Goal: Task Accomplishment & Management: Manage account settings

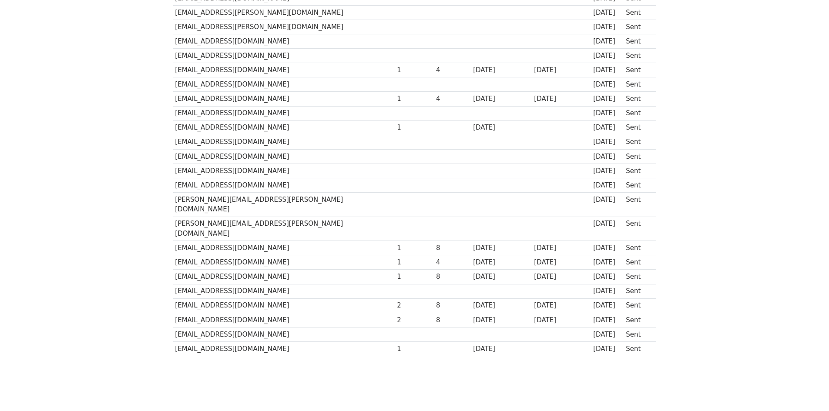
scroll to position [69, 0]
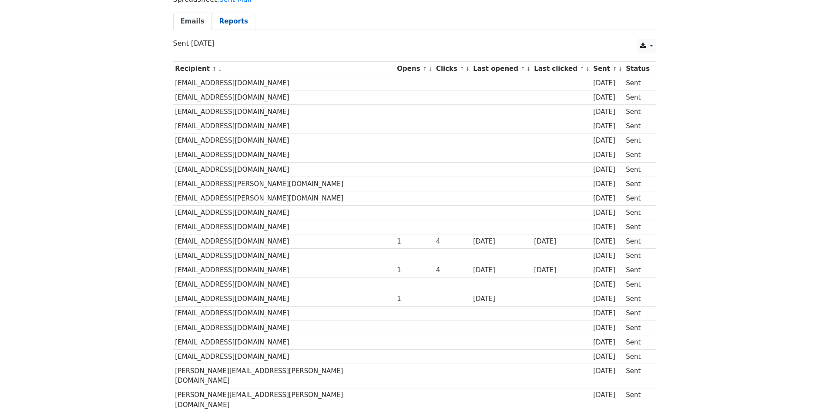
click at [215, 30] on link "Reports" at bounding box center [234, 22] width 44 height 18
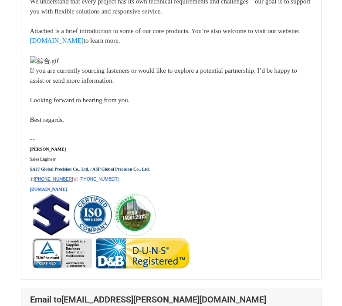
scroll to position [7763, 0]
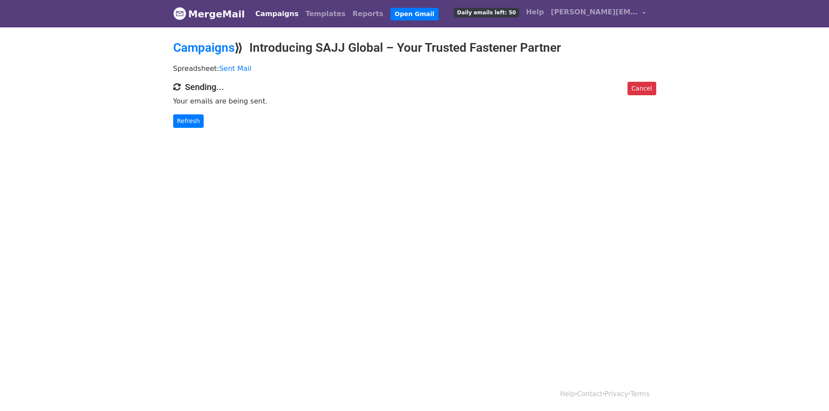
click at [232, 15] on link "MergeMail" at bounding box center [209, 14] width 72 height 18
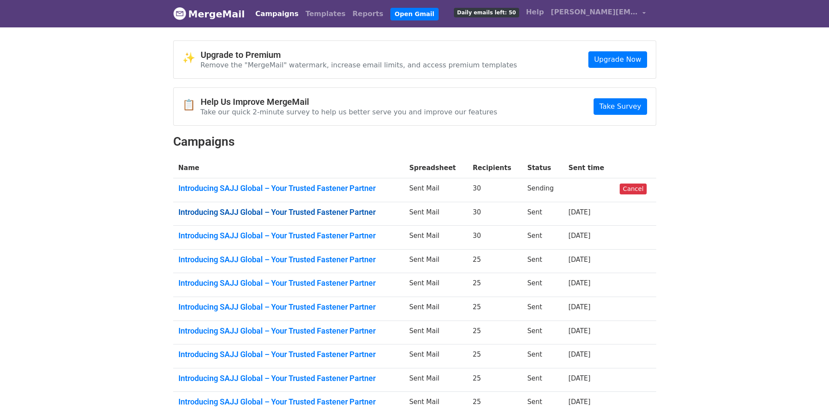
click at [211, 208] on link "Introducing SAJJ Global – Your Trusted Fastener Partner" at bounding box center [289, 213] width 221 height 10
click at [324, 236] on link "Introducing SAJJ Global – Your Trusted Fastener Partner" at bounding box center [289, 236] width 221 height 10
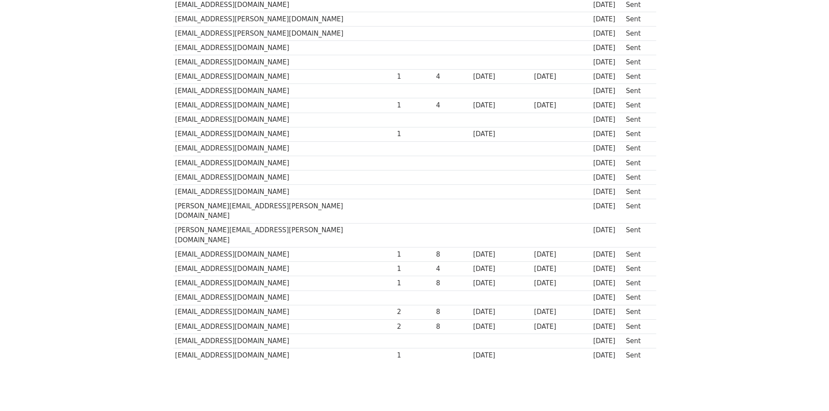
scroll to position [243, 0]
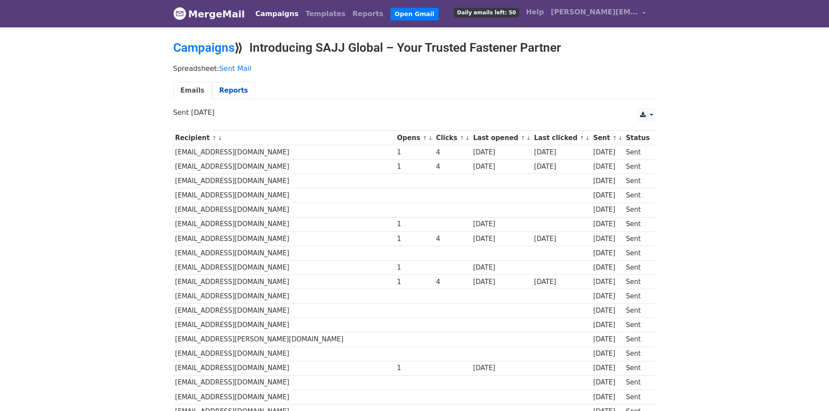
click at [229, 91] on link "Reports" at bounding box center [234, 91] width 44 height 18
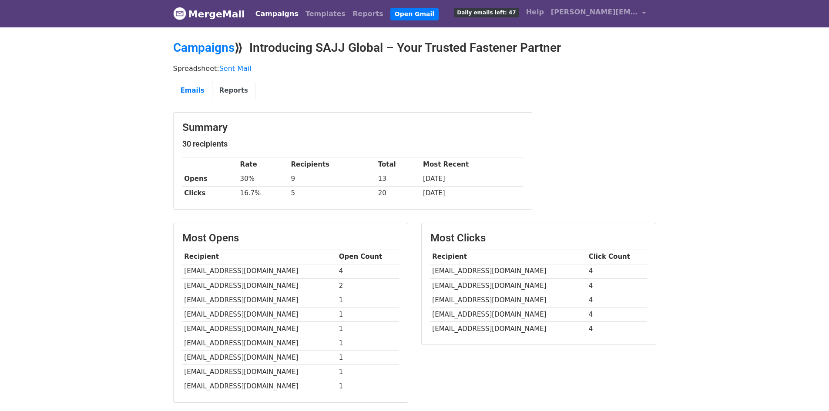
click at [191, 20] on link "MergeMail" at bounding box center [209, 14] width 72 height 18
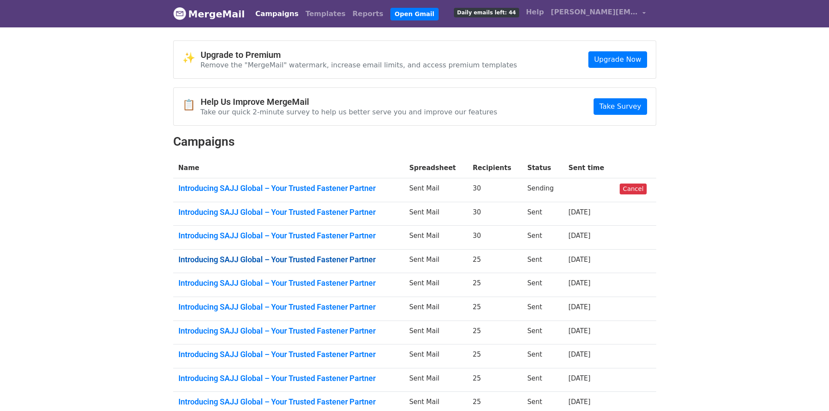
click at [295, 256] on link "Introducing SAJJ Global – Your Trusted Fastener Partner" at bounding box center [289, 260] width 221 height 10
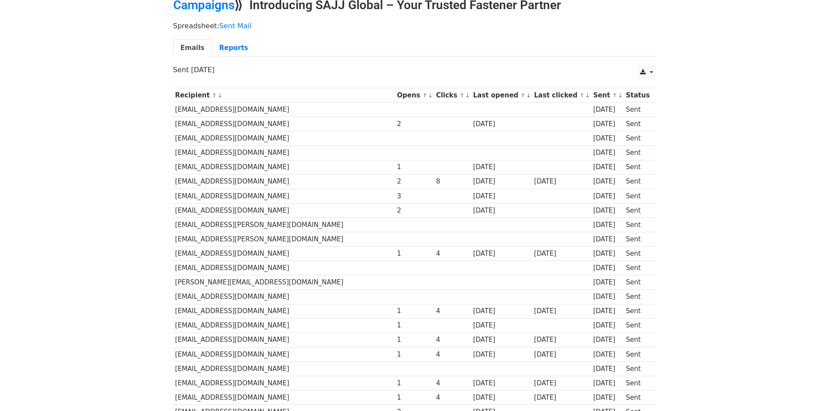
scroll to position [131, 0]
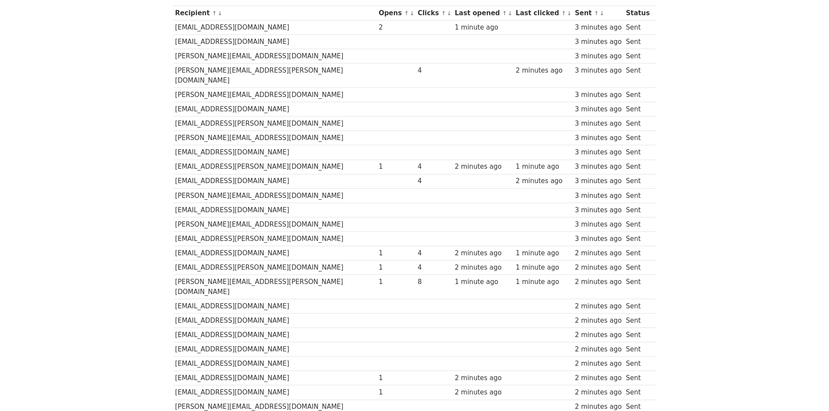
scroll to position [69, 0]
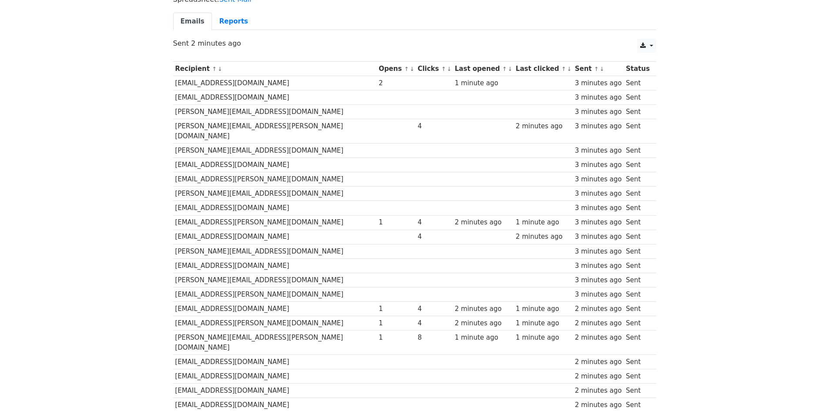
click at [777, 121] on body "MergeMail Campaigns Templates Reports Open Gmail Daily emails left: 20 Help joa…" at bounding box center [414, 250] width 829 height 639
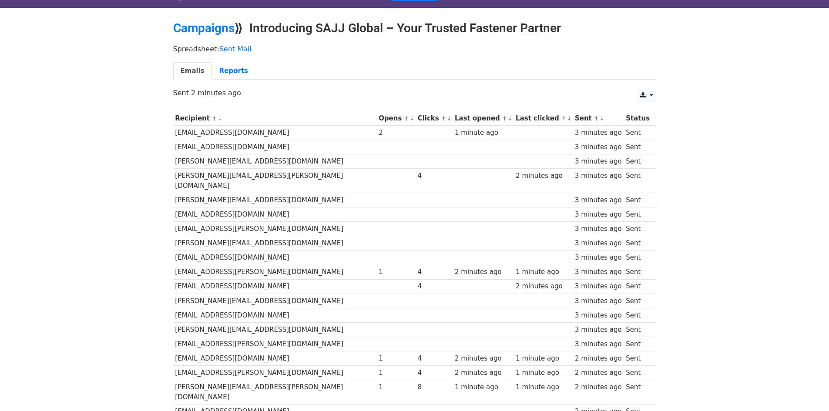
scroll to position [0, 0]
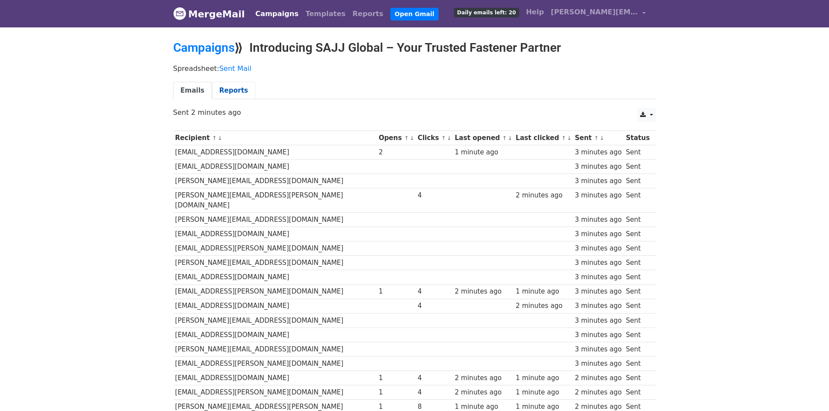
click at [219, 91] on link "Reports" at bounding box center [234, 91] width 44 height 18
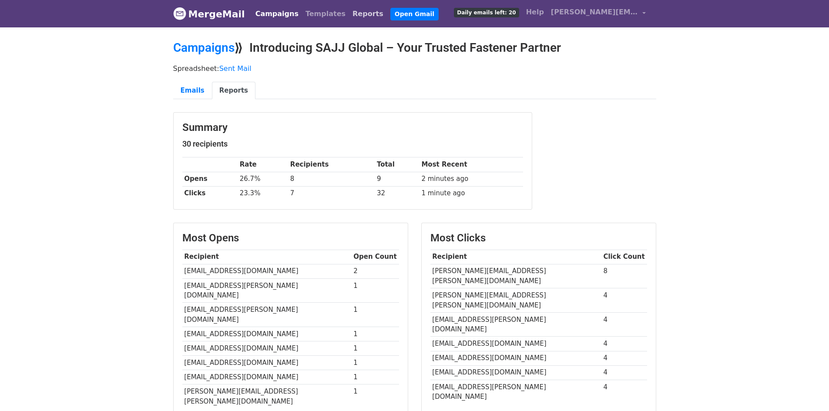
click at [350, 15] on link "Reports" at bounding box center [368, 13] width 38 height 17
click at [219, 19] on link "MergeMail" at bounding box center [209, 14] width 72 height 18
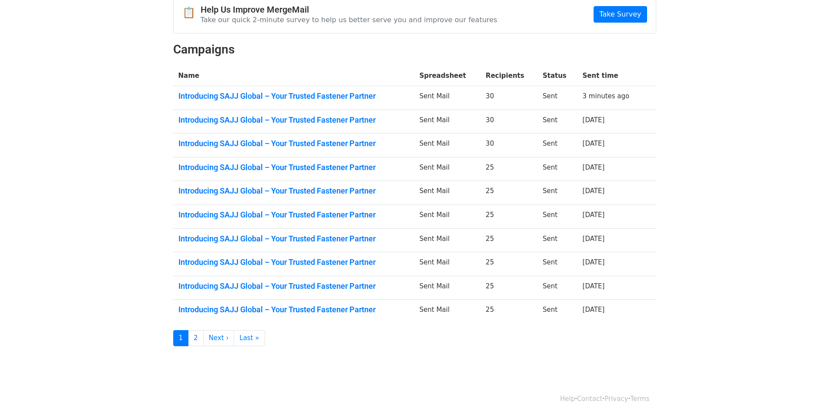
scroll to position [98, 0]
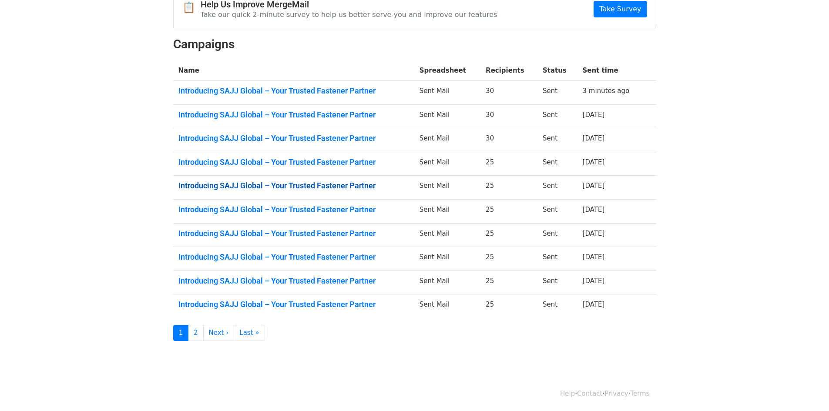
click at [269, 183] on link "Introducing SAJJ Global – Your Trusted Fastener Partner" at bounding box center [294, 186] width 231 height 10
click at [330, 205] on link "Introducing SAJJ Global – Your Trusted Fastener Partner" at bounding box center [294, 210] width 231 height 10
click at [324, 233] on link "Introducing SAJJ Global – Your Trusted Fastener Partner" at bounding box center [294, 234] width 231 height 10
click at [345, 253] on link "Introducing SAJJ Global – Your Trusted Fastener Partner" at bounding box center [294, 258] width 231 height 10
click at [328, 285] on link "Introducing SAJJ Global – Your Trusted Fastener Partner" at bounding box center [294, 281] width 231 height 10
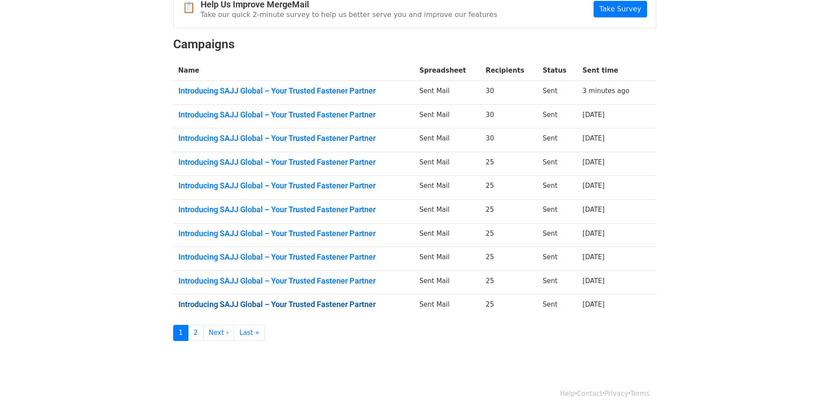
click at [297, 308] on link "Introducing SAJJ Global – Your Trusted Fastener Partner" at bounding box center [294, 305] width 231 height 10
click at [256, 306] on link "Introducing SAJJ Global – Your Trusted Fastener Partner" at bounding box center [294, 305] width 231 height 10
click at [198, 329] on link "2" at bounding box center [196, 333] width 16 height 16
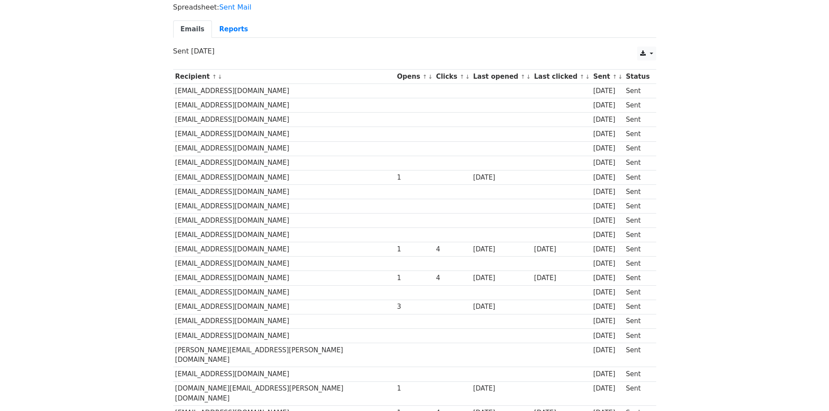
scroll to position [171, 0]
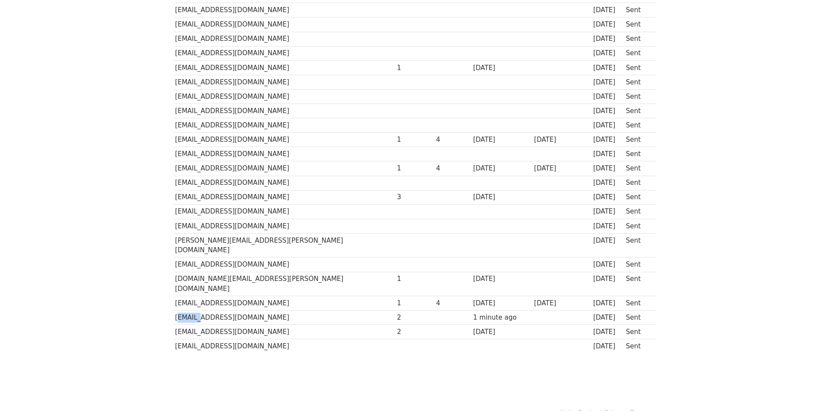
drag, startPoint x: 176, startPoint y: 298, endPoint x: 192, endPoint y: 300, distance: 15.9
click at [192, 311] on td "active@kurfess-verbindungselemente.de" at bounding box center [284, 318] width 222 height 14
copy td "active"
click at [292, 160] on td "sales@wulfast.co.uk" at bounding box center [284, 154] width 222 height 14
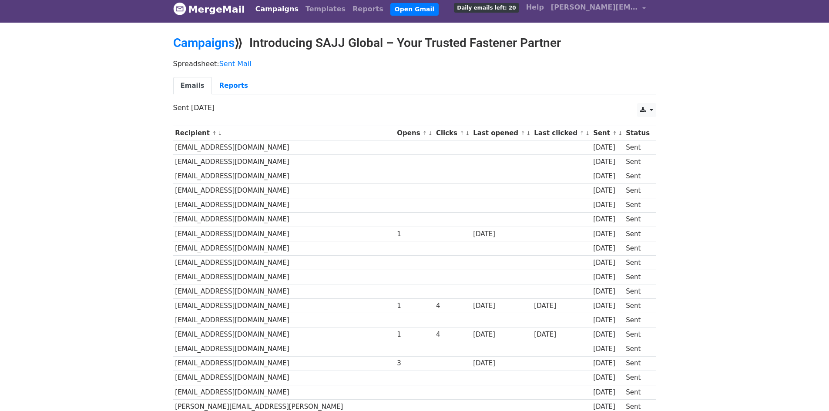
scroll to position [0, 0]
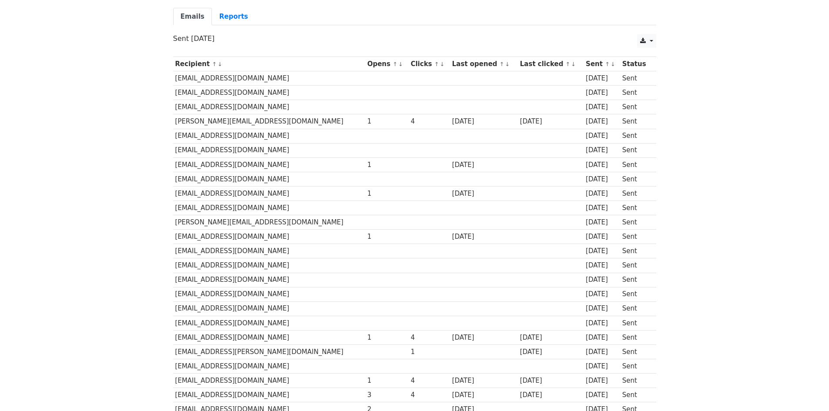
scroll to position [40, 0]
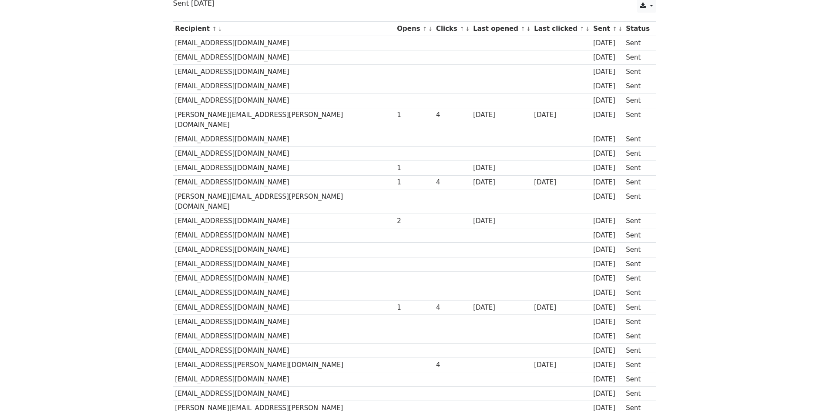
scroll to position [131, 0]
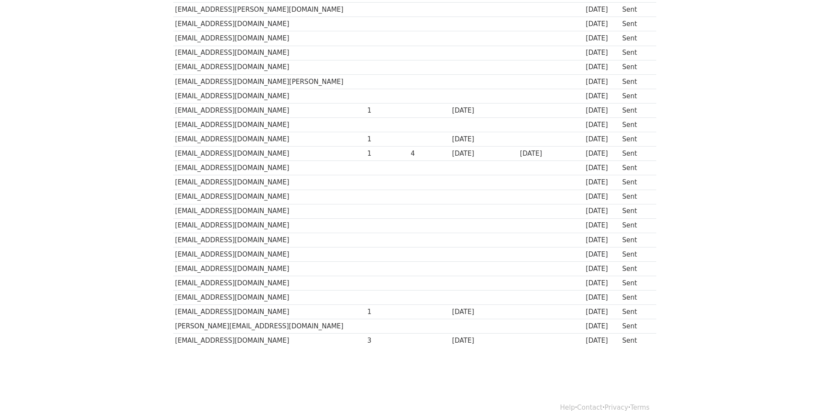
scroll to position [171, 0]
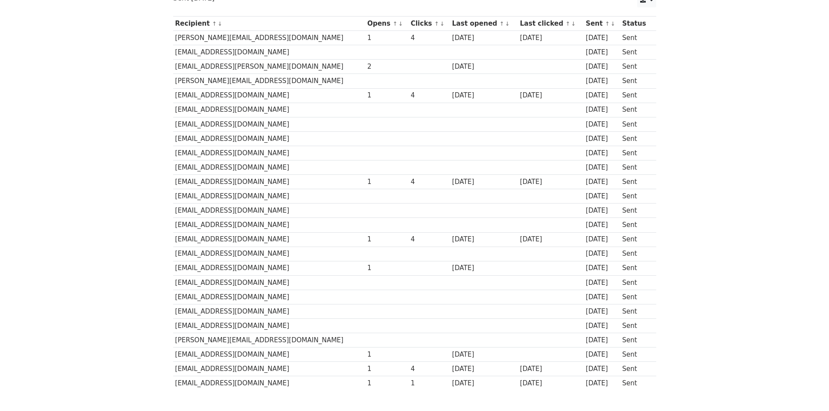
scroll to position [131, 0]
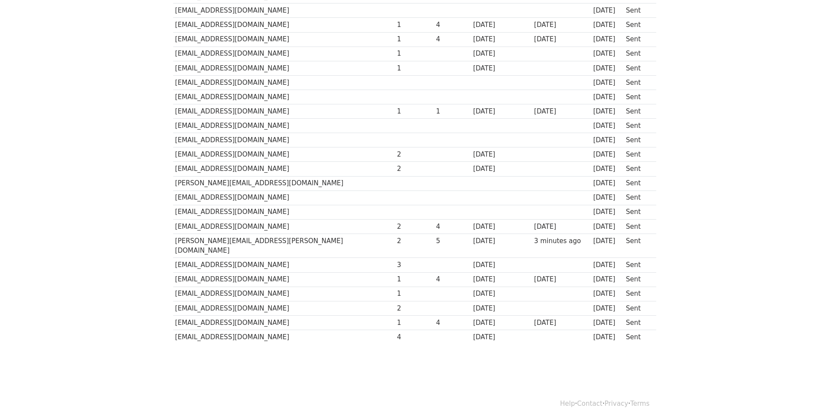
scroll to position [171, 0]
drag, startPoint x: 284, startPoint y: 291, endPoint x: 369, endPoint y: 301, distance: 85.4
click at [369, 301] on tr "sales@boltproducts.com 2 13 days ago 17 days ago Sent" at bounding box center [414, 308] width 483 height 14
click at [397, 303] on div "2" at bounding box center [414, 308] width 35 height 10
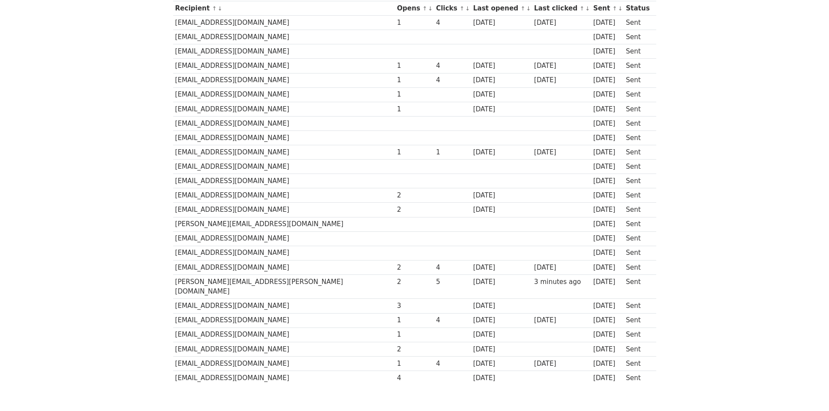
scroll to position [171, 0]
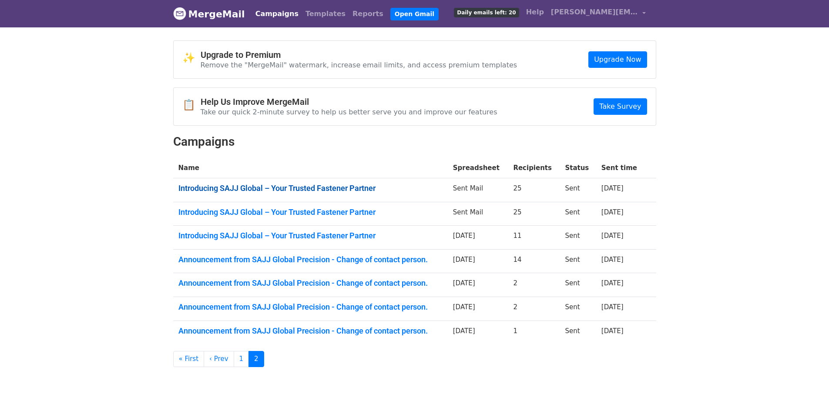
click at [216, 186] on link "Introducing SAJJ Global – Your Trusted Fastener Partner" at bounding box center [311, 189] width 264 height 10
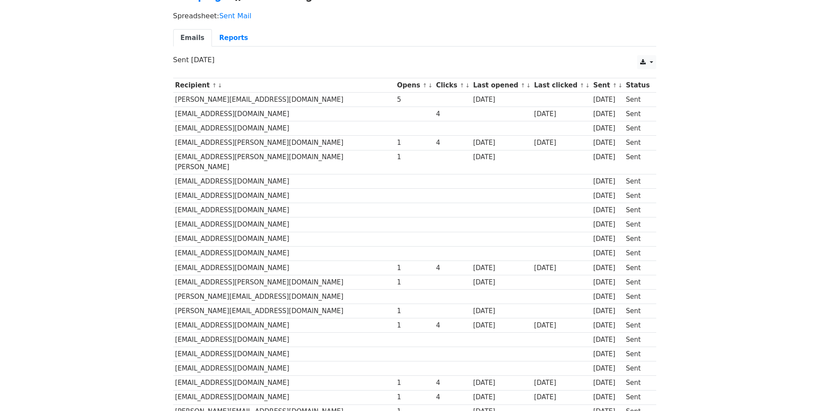
scroll to position [40, 0]
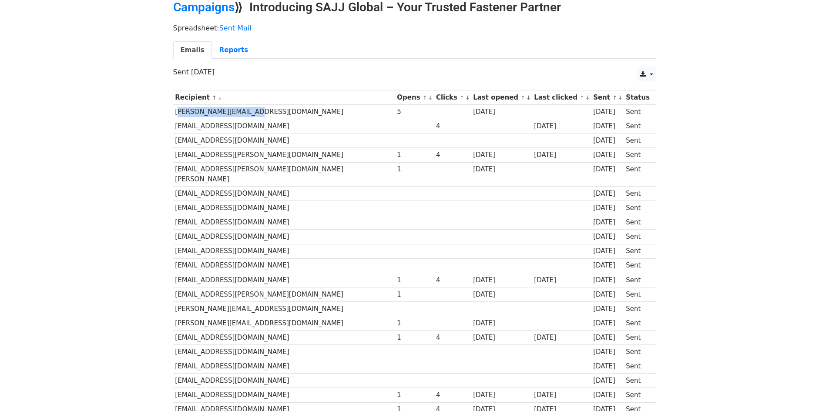
drag, startPoint x: 175, startPoint y: 112, endPoint x: 256, endPoint y: 115, distance: 81.0
click at [256, 115] on td "[PERSON_NAME][EMAIL_ADDRESS][DOMAIN_NAME]" at bounding box center [284, 112] width 222 height 14
copy td "[PERSON_NAME][EMAIL_ADDRESS][DOMAIN_NAME]"
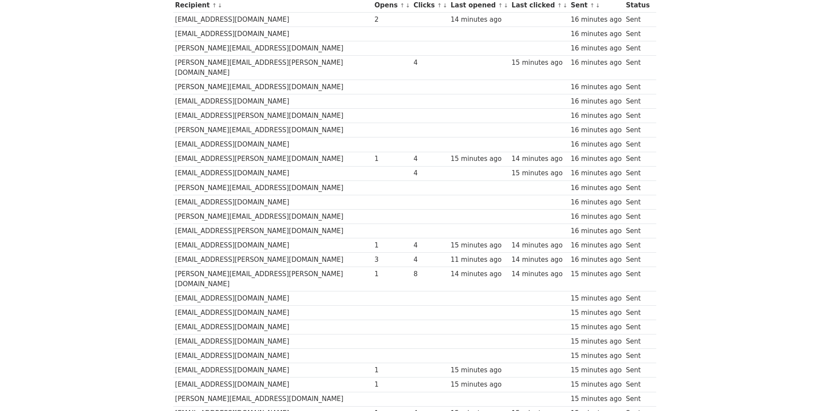
scroll to position [69, 0]
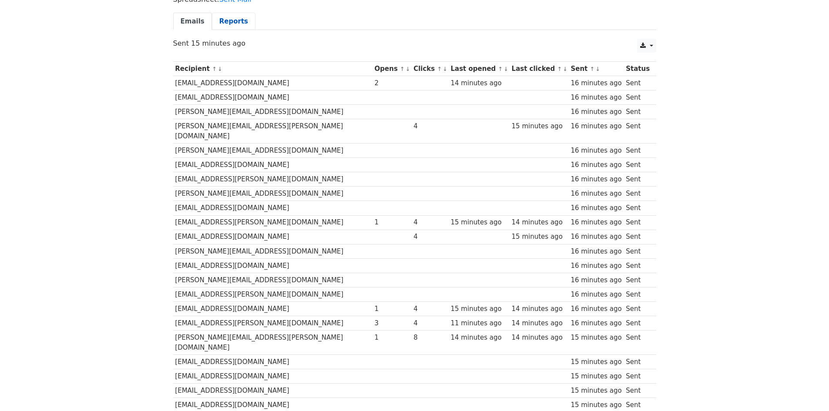
click at [239, 26] on link "Reports" at bounding box center [234, 22] width 44 height 18
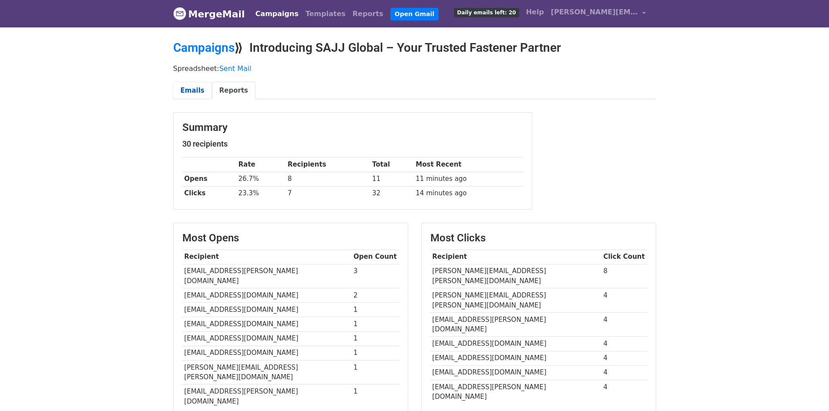
click at [189, 92] on link "Emails" at bounding box center [192, 91] width 39 height 18
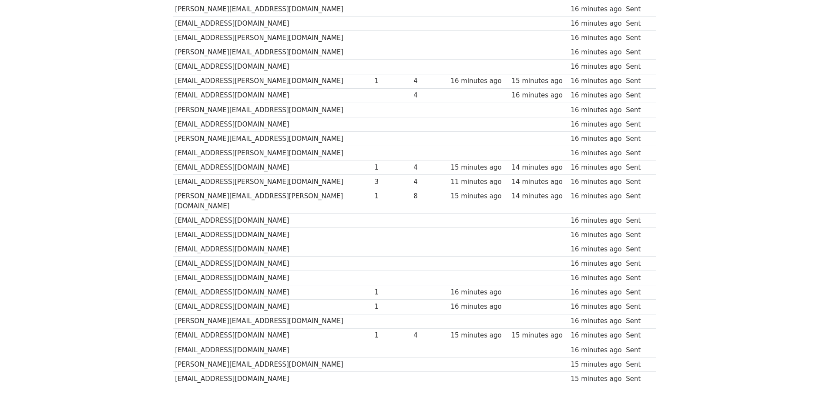
scroll to position [218, 0]
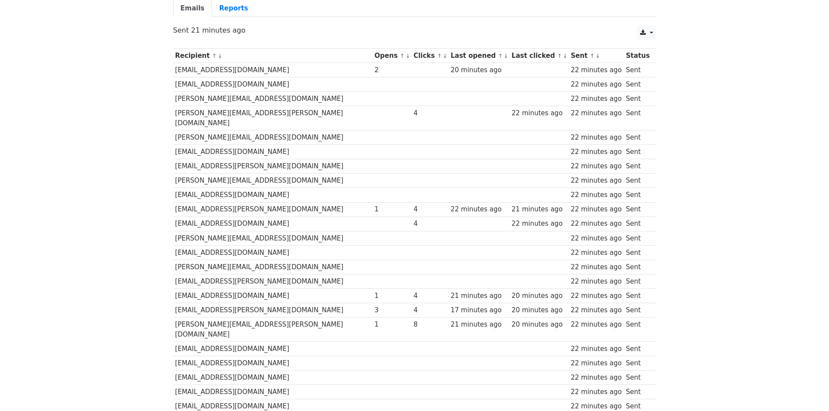
scroll to position [69, 0]
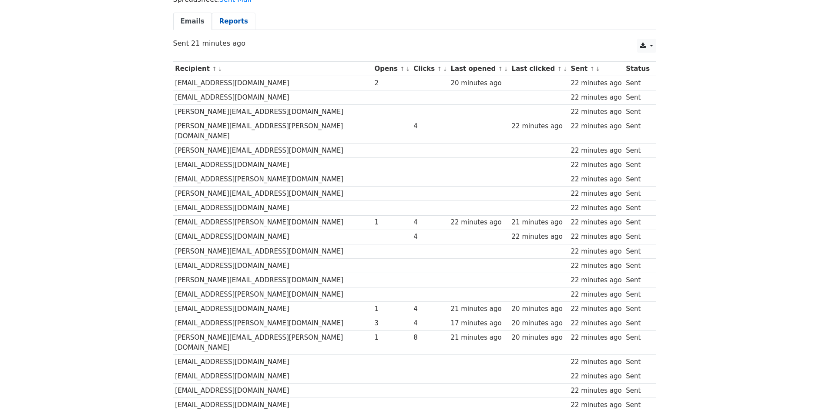
click at [229, 25] on link "Reports" at bounding box center [234, 22] width 44 height 18
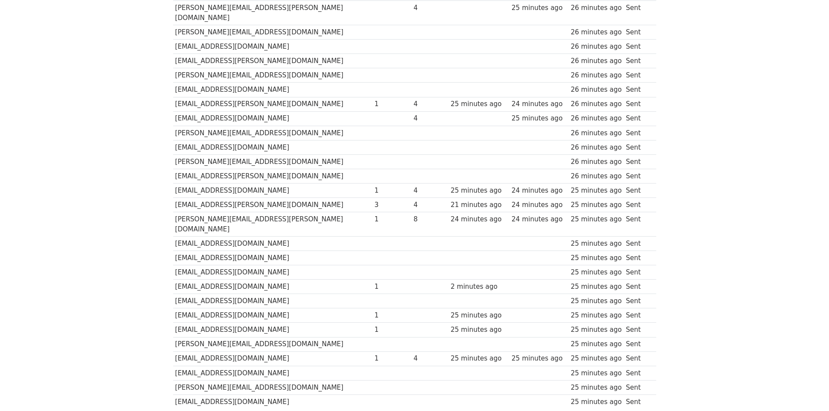
scroll to position [218, 0]
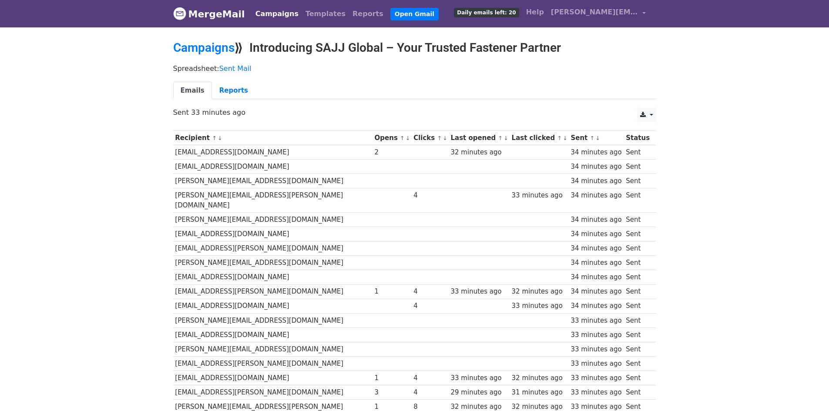
click at [730, 238] on body "MergeMail Campaigns Templates Reports Open Gmail Daily emails left: 20 Help [PE…" at bounding box center [414, 319] width 829 height 639
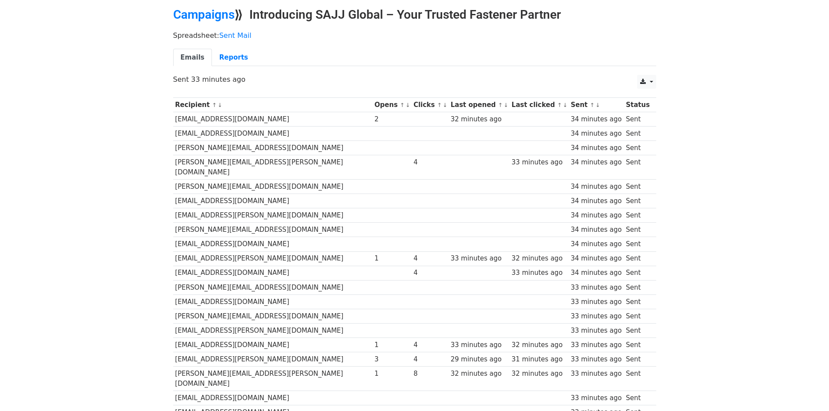
scroll to position [26, 0]
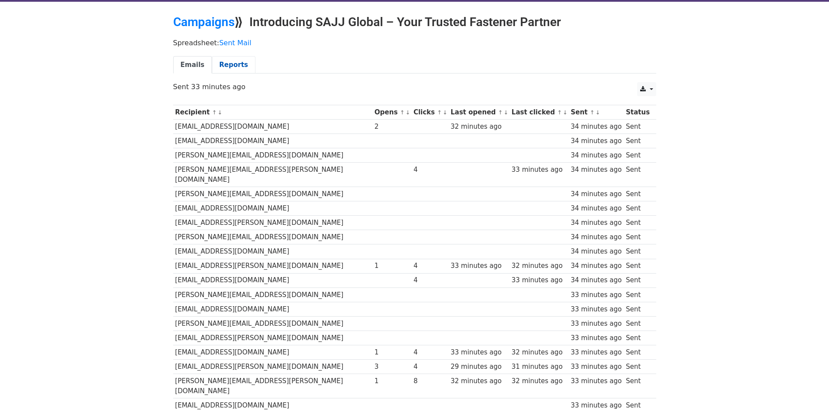
click at [233, 58] on link "Reports" at bounding box center [234, 65] width 44 height 18
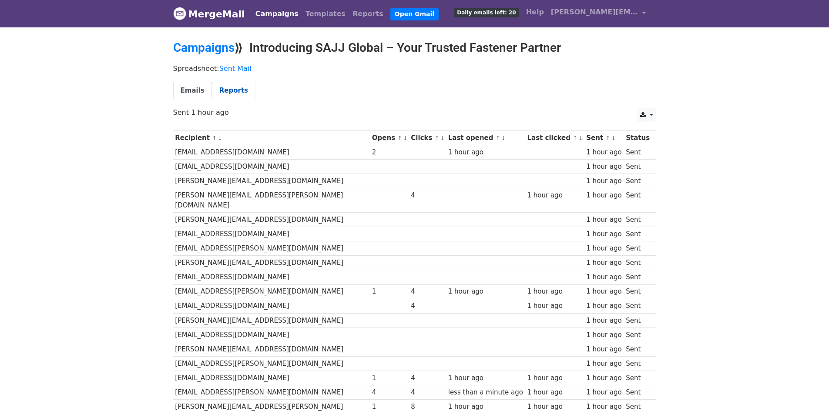
click at [229, 90] on link "Reports" at bounding box center [234, 91] width 44 height 18
click at [235, 91] on link "Reports" at bounding box center [234, 91] width 44 height 18
click at [202, 17] on link "MergeMail" at bounding box center [209, 14] width 72 height 18
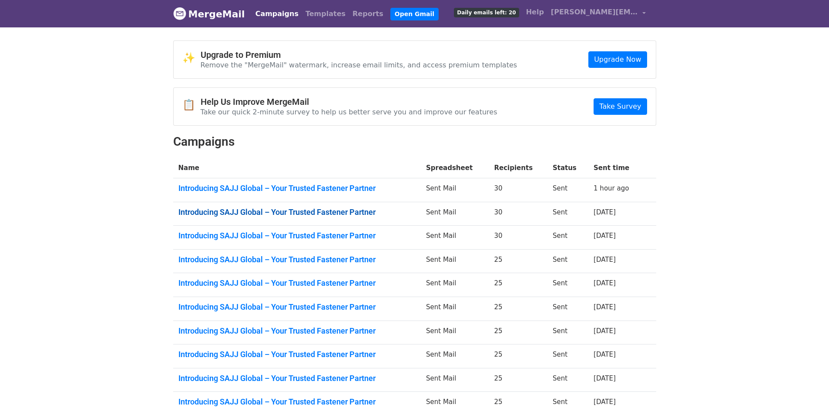
click at [283, 208] on link "Introducing SAJJ Global – Your Trusted Fastener Partner" at bounding box center [297, 213] width 237 height 10
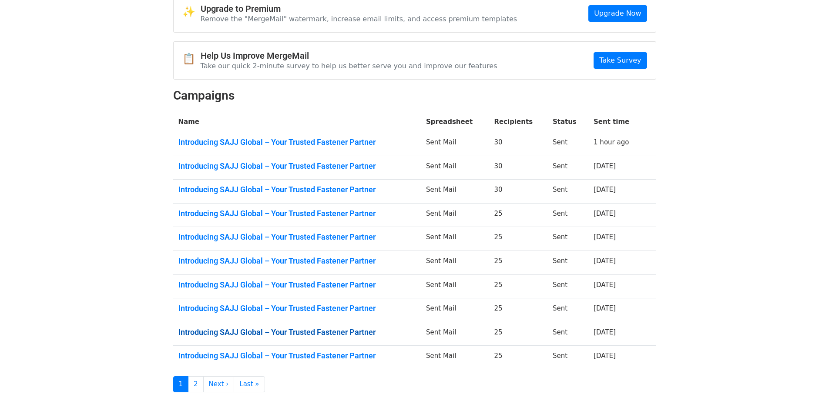
scroll to position [98, 0]
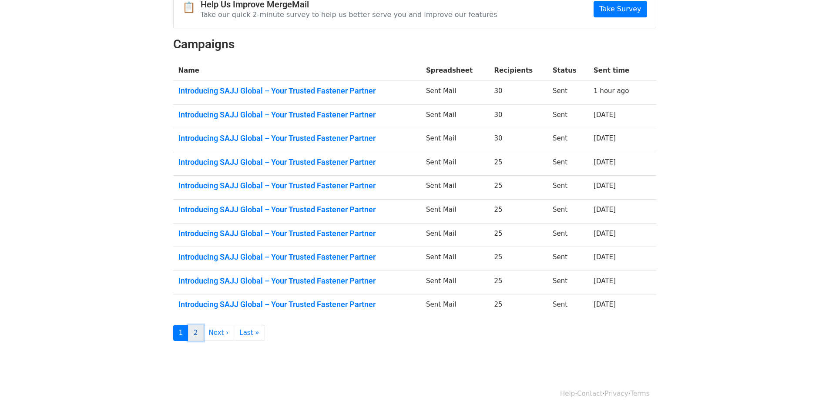
click at [199, 331] on link "2" at bounding box center [196, 333] width 16 height 16
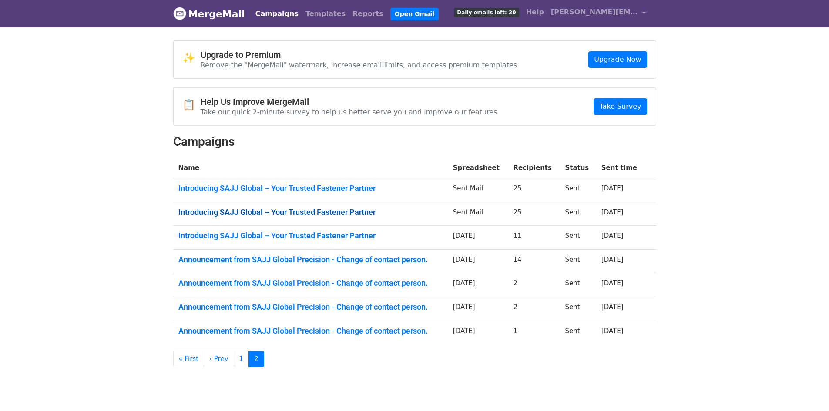
click at [272, 208] on link "Introducing SAJJ Global – Your Trusted Fastener Partner" at bounding box center [311, 213] width 264 height 10
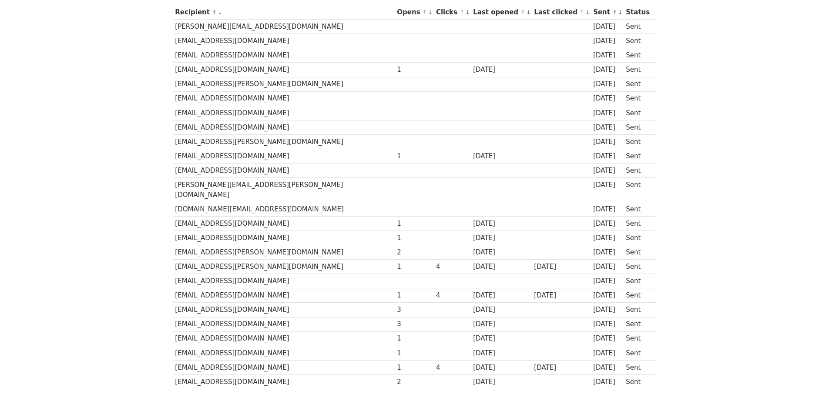
scroll to position [131, 0]
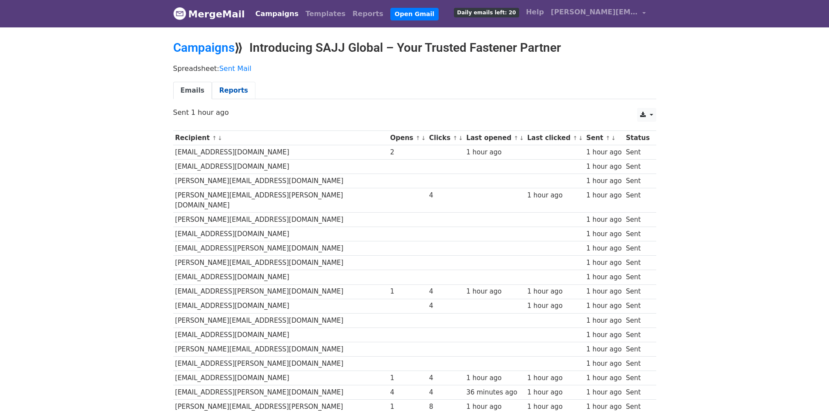
click at [234, 89] on link "Reports" at bounding box center [234, 91] width 44 height 18
click at [219, 85] on link "Reports" at bounding box center [234, 91] width 44 height 18
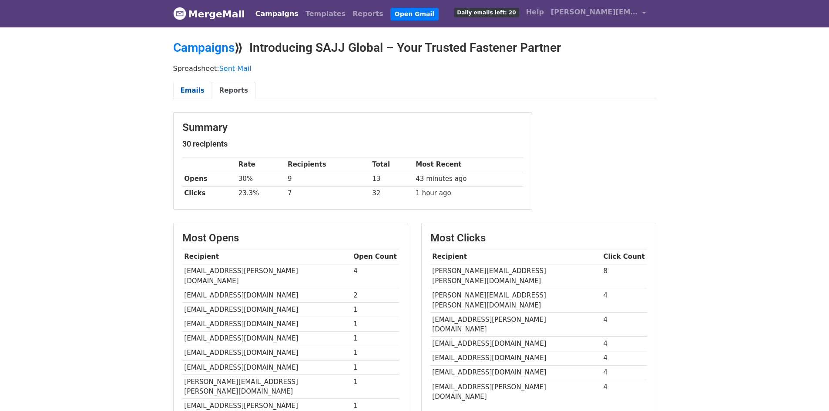
click at [177, 93] on link "Emails" at bounding box center [192, 91] width 39 height 18
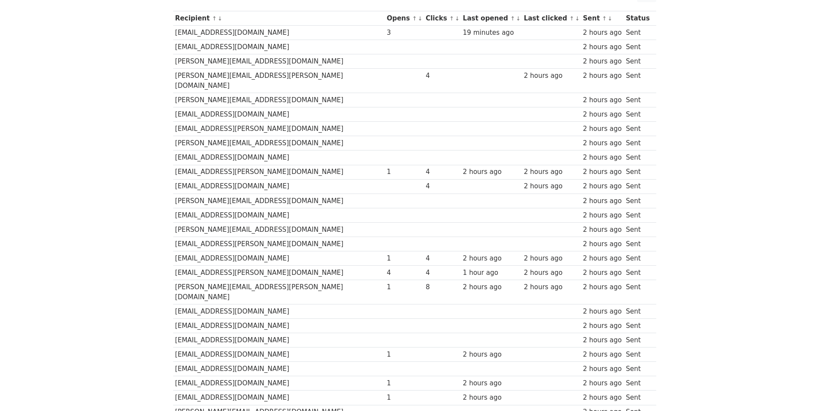
scroll to position [69, 0]
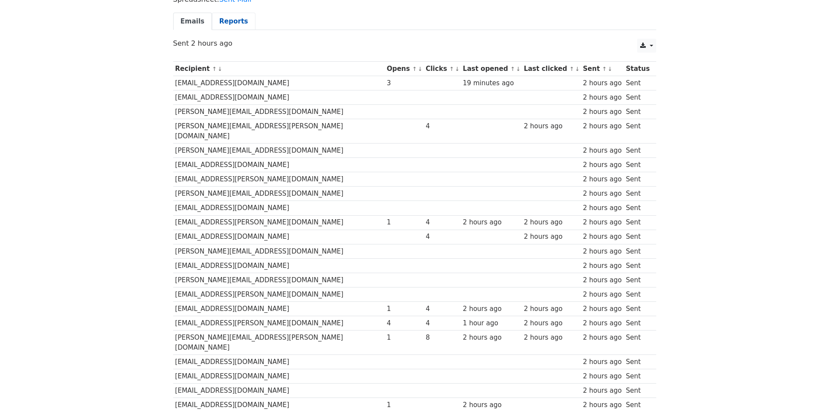
click at [231, 13] on link "Reports" at bounding box center [234, 22] width 44 height 18
